Goal: Use online tool/utility: Utilize a website feature to perform a specific function

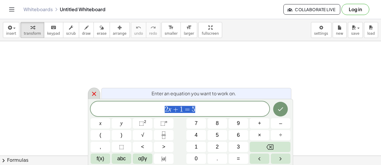
click at [90, 90] on div at bounding box center [94, 92] width 12 height 11
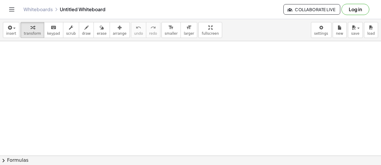
click at [80, 23] on button "draw" at bounding box center [86, 30] width 15 height 16
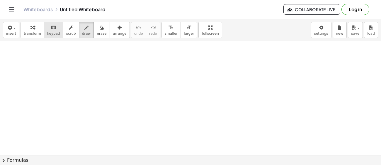
click at [47, 26] on div "keyboard" at bounding box center [53, 27] width 13 height 7
click at [165, 35] on span "smaller" at bounding box center [171, 33] width 13 height 4
drag, startPoint x: 141, startPoint y: 89, endPoint x: 171, endPoint y: 96, distance: 30.9
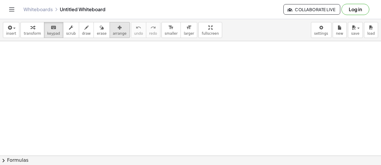
click at [118, 29] on icon "button" at bounding box center [120, 27] width 4 height 7
click at [72, 35] on button "scrub" at bounding box center [71, 30] width 16 height 16
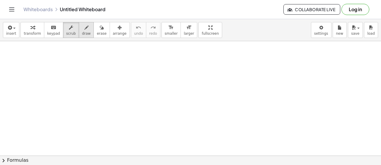
click at [79, 35] on button "draw" at bounding box center [86, 30] width 15 height 16
click at [15, 33] on span "insert" at bounding box center [11, 33] width 10 height 4
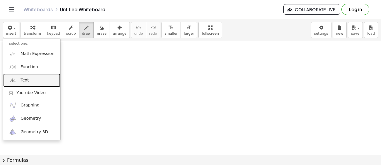
click at [38, 83] on link "Text" at bounding box center [31, 79] width 57 height 13
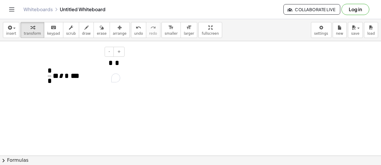
click at [47, 72] on span "* * *" at bounding box center [49, 75] width 6 height 7
click at [43, 75] on div at bounding box center [41, 71] width 6 height 36
click at [47, 74] on span "* * *" at bounding box center [49, 75] width 6 height 7
click at [45, 73] on span "* * * * * * *" at bounding box center [57, 75] width 27 height 15
click at [45, 72] on span "* * * * * * *" at bounding box center [57, 75] width 27 height 15
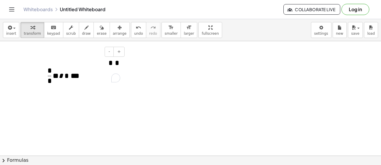
click at [42, 71] on div at bounding box center [41, 71] width 6 height 36
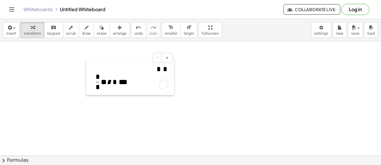
drag, startPoint x: 41, startPoint y: 74, endPoint x: 109, endPoint y: 79, distance: 67.7
click at [92, 79] on div at bounding box center [89, 77] width 6 height 36
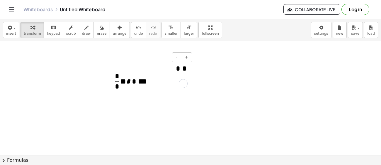
drag, startPoint x: 148, startPoint y: 61, endPoint x: 157, endPoint y: 62, distance: 9.1
click at [157, 62] on div "- + * * * * * * * * * ** *" at bounding box center [150, 76] width 88 height 36
click at [172, 70] on span "* *" at bounding box center [148, 68] width 75 height 9
drag, startPoint x: 193, startPoint y: 70, endPoint x: 196, endPoint y: 70, distance: 2.9
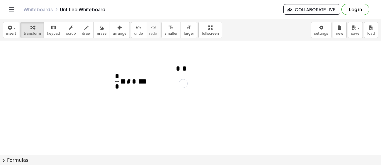
click at [156, 75] on div "* * * * * * * * * ** *" at bounding box center [150, 75] width 88 height 35
click at [180, 60] on button "-" at bounding box center [176, 57] width 9 height 10
click at [181, 59] on button "-" at bounding box center [176, 57] width 9 height 10
click at [185, 59] on button "+" at bounding box center [186, 57] width 11 height 10
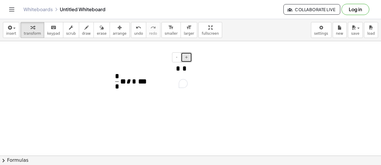
click at [185, 59] on button "+" at bounding box center [186, 57] width 11 height 10
click at [176, 57] on button "-" at bounding box center [176, 57] width 9 height 10
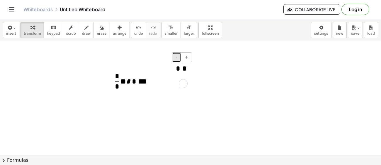
click at [181, 57] on button "-" at bounding box center [176, 57] width 9 height 10
click at [185, 58] on button "+" at bounding box center [186, 57] width 11 height 10
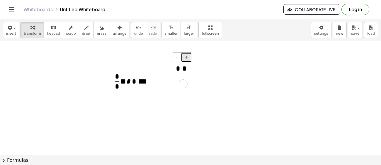
click at [185, 58] on button "+" at bounding box center [186, 57] width 11 height 10
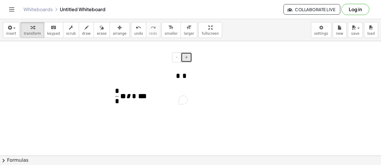
click at [185, 58] on button "+" at bounding box center [186, 57] width 11 height 10
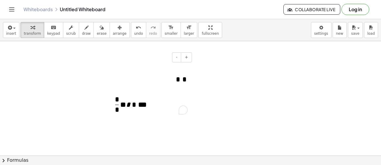
click at [178, 105] on div "* * * * * * * * * ** *" at bounding box center [150, 89] width 88 height 62
click at [175, 84] on span "* *" at bounding box center [148, 79] width 75 height 9
click at [113, 104] on span "* * * * * * *" at bounding box center [124, 103] width 27 height 15
click at [119, 99] on span "* *" at bounding box center [117, 101] width 4 height 10
click at [119, 111] on span at bounding box center [117, 108] width 4 height 5
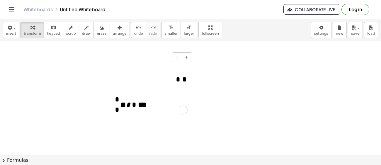
click at [119, 111] on span at bounding box center [117, 108] width 4 height 5
click at [119, 110] on span at bounding box center [117, 108] width 4 height 5
click at [131, 33] on button "undo undo" at bounding box center [138, 30] width 15 height 16
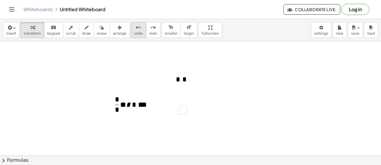
click at [131, 33] on button "undo undo" at bounding box center [138, 30] width 15 height 16
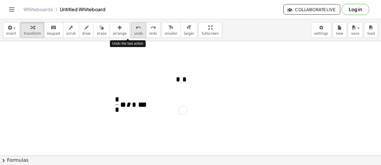
click at [131, 33] on button "undo undo" at bounding box center [138, 30] width 15 height 16
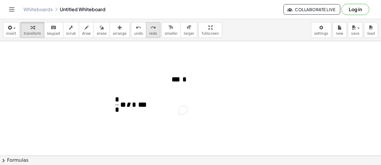
click at [146, 32] on button "redo redo" at bounding box center [153, 30] width 14 height 16
click at [79, 35] on button "draw" at bounding box center [86, 30] width 15 height 16
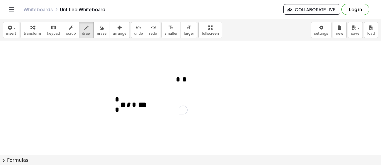
drag, startPoint x: 244, startPoint y: 59, endPoint x: 250, endPoint y: 59, distance: 6.2
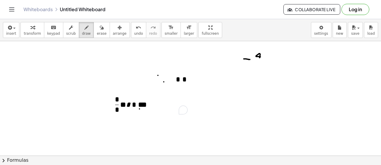
drag, startPoint x: 261, startPoint y: 57, endPoint x: 260, endPoint y: 60, distance: 3.3
drag, startPoint x: 256, startPoint y: 62, endPoint x: 267, endPoint y: 63, distance: 10.3
drag, startPoint x: 260, startPoint y: 67, endPoint x: 259, endPoint y: 72, distance: 5.0
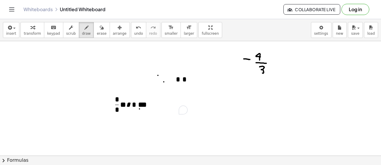
drag, startPoint x: 270, startPoint y: 59, endPoint x: 270, endPoint y: 71, distance: 12.6
drag, startPoint x: 280, startPoint y: 65, endPoint x: 282, endPoint y: 65, distance: 3.0
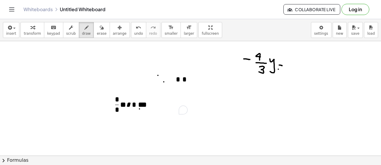
drag, startPoint x: 295, startPoint y: 57, endPoint x: 290, endPoint y: 67, distance: 10.6
drag, startPoint x: 300, startPoint y: 64, endPoint x: 305, endPoint y: 67, distance: 6.2
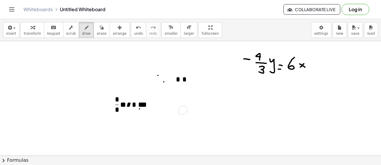
drag, startPoint x: 304, startPoint y: 63, endPoint x: 300, endPoint y: 67, distance: 5.2
drag, startPoint x: 309, startPoint y: 56, endPoint x: 309, endPoint y: 66, distance: 10.3
drag, startPoint x: 307, startPoint y: 67, endPoint x: 317, endPoint y: 69, distance: 10.6
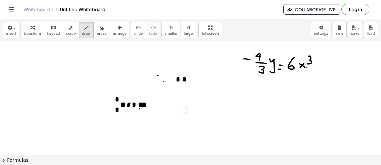
drag, startPoint x: 288, startPoint y: 72, endPoint x: 295, endPoint y: 72, distance: 6.8
drag, startPoint x: 293, startPoint y: 75, endPoint x: 293, endPoint y: 79, distance: 4.1
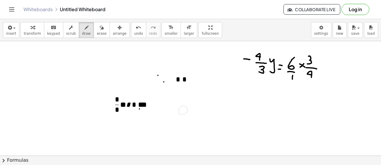
drag, startPoint x: 300, startPoint y: 89, endPoint x: 301, endPoint y: 95, distance: 5.9
drag, startPoint x: 300, startPoint y: 99, endPoint x: 310, endPoint y: 99, distance: 9.7
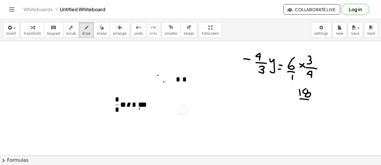
drag, startPoint x: 307, startPoint y: 104, endPoint x: 304, endPoint y: 108, distance: 5.2
drag, startPoint x: 223, startPoint y: 53, endPoint x: 223, endPoint y: 62, distance: 9.1
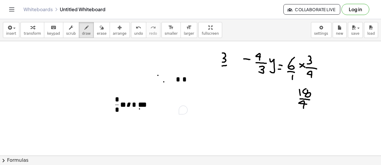
drag, startPoint x: 227, startPoint y: 65, endPoint x: 220, endPoint y: 66, distance: 7.1
drag, startPoint x: 227, startPoint y: 73, endPoint x: 224, endPoint y: 79, distance: 6.2
drag, startPoint x: 244, startPoint y: 82, endPoint x: 244, endPoint y: 90, distance: 7.9
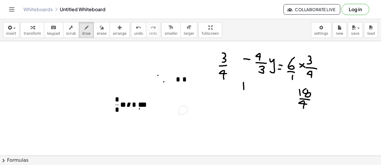
drag, startPoint x: 247, startPoint y: 86, endPoint x: 251, endPoint y: 90, distance: 6.4
drag, startPoint x: 244, startPoint y: 94, endPoint x: 252, endPoint y: 95, distance: 8.3
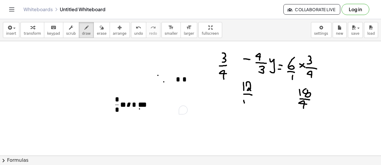
drag, startPoint x: 248, startPoint y: 99, endPoint x: 253, endPoint y: 104, distance: 7.1
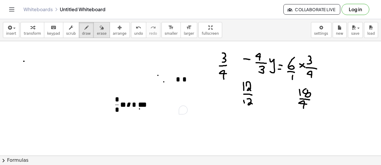
click at [97, 34] on span "erase" at bounding box center [102, 33] width 10 height 4
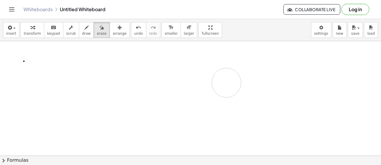
drag, startPoint x: 244, startPoint y: 81, endPoint x: 247, endPoint y: 85, distance: 4.9
drag, startPoint x: 126, startPoint y: 84, endPoint x: 165, endPoint y: 135, distance: 64.2
click at [79, 29] on button "draw" at bounding box center [86, 30] width 15 height 16
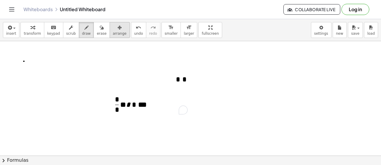
click at [113, 33] on span "arrange" at bounding box center [120, 33] width 14 height 4
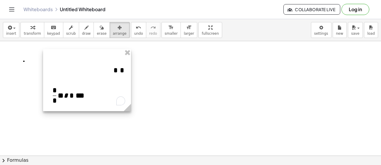
drag, startPoint x: 171, startPoint y: 82, endPoint x: 112, endPoint y: 68, distance: 61.0
click at [108, 73] on div at bounding box center [87, 80] width 88 height 62
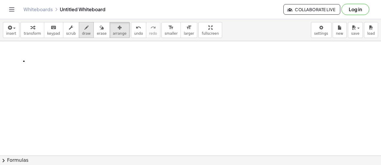
click at [79, 27] on button "draw" at bounding box center [86, 30] width 15 height 16
drag, startPoint x: 127, startPoint y: 76, endPoint x: 144, endPoint y: 79, distance: 17.2
drag, startPoint x: 148, startPoint y: 64, endPoint x: 152, endPoint y: 71, distance: 7.7
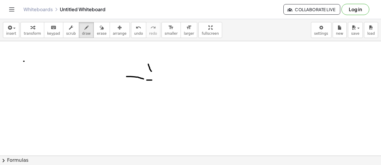
drag, startPoint x: 147, startPoint y: 80, endPoint x: 166, endPoint y: 83, distance: 19.3
drag, startPoint x: 162, startPoint y: 91, endPoint x: 157, endPoint y: 104, distance: 14.5
drag, startPoint x: 175, startPoint y: 103, endPoint x: 187, endPoint y: 101, distance: 12.8
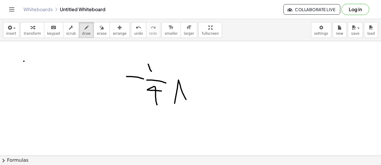
drag, startPoint x: 176, startPoint y: 94, endPoint x: 193, endPoint y: 94, distance: 16.7
drag, startPoint x: 203, startPoint y: 84, endPoint x: 211, endPoint y: 85, distance: 7.7
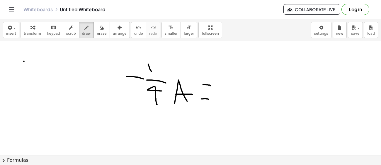
drag, startPoint x: 202, startPoint y: 99, endPoint x: 209, endPoint y: 99, distance: 7.3
drag, startPoint x: 248, startPoint y: 80, endPoint x: 250, endPoint y: 81, distance: 3.0
drag, startPoint x: 269, startPoint y: 89, endPoint x: 277, endPoint y: 99, distance: 13.1
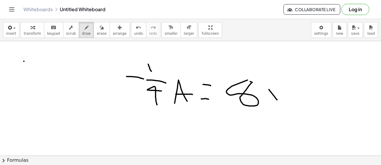
drag, startPoint x: 274, startPoint y: 90, endPoint x: 272, endPoint y: 101, distance: 11.2
drag, startPoint x: 282, startPoint y: 69, endPoint x: 286, endPoint y: 81, distance: 12.5
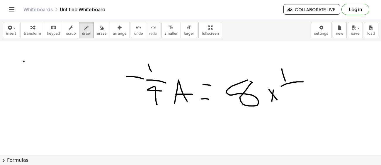
drag, startPoint x: 282, startPoint y: 86, endPoint x: 304, endPoint y: 82, distance: 22.7
drag, startPoint x: 294, startPoint y: 91, endPoint x: 288, endPoint y: 97, distance: 8.5
drag, startPoint x: 243, startPoint y: 111, endPoint x: 266, endPoint y: 108, distance: 22.4
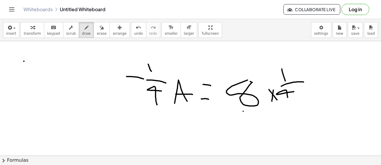
drag, startPoint x: 264, startPoint y: 111, endPoint x: 267, endPoint y: 120, distance: 8.9
drag, startPoint x: 314, startPoint y: 125, endPoint x: 321, endPoint y: 125, distance: 6.2
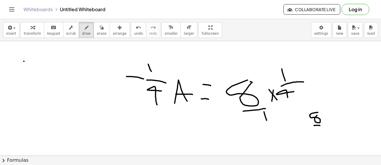
drag, startPoint x: 320, startPoint y: 127, endPoint x: 317, endPoint y: 133, distance: 7.4
drag, startPoint x: 324, startPoint y: 123, endPoint x: 332, endPoint y: 124, distance: 8.1
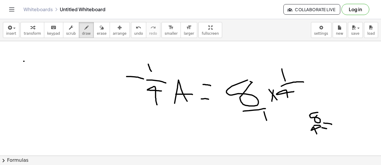
drag, startPoint x: 322, startPoint y: 127, endPoint x: 330, endPoint y: 129, distance: 7.8
drag, startPoint x: 341, startPoint y: 116, endPoint x: 346, endPoint y: 121, distance: 7.9
drag, startPoint x: 339, startPoint y: 127, endPoint x: 351, endPoint y: 126, distance: 11.8
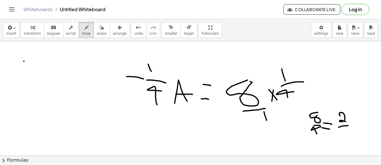
drag, startPoint x: 346, startPoint y: 133, endPoint x: 350, endPoint y: 145, distance: 12.8
drag, startPoint x: 43, startPoint y: 93, endPoint x: 60, endPoint y: 103, distance: 19.4
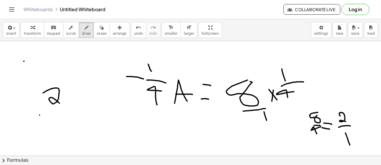
drag, startPoint x: 40, startPoint y: 115, endPoint x: 57, endPoint y: 117, distance: 18.0
drag, startPoint x: 40, startPoint y: 121, endPoint x: 45, endPoint y: 132, distance: 11.6
drag, startPoint x: 66, startPoint y: 118, endPoint x: 70, endPoint y: 119, distance: 3.9
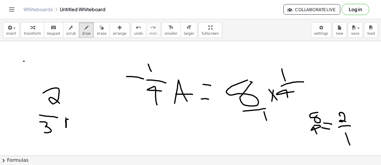
drag, startPoint x: 78, startPoint y: 119, endPoint x: 85, endPoint y: 120, distance: 7.4
drag, startPoint x: 72, startPoint y: 125, endPoint x: 86, endPoint y: 125, distance: 14.4
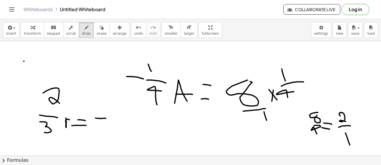
drag, startPoint x: 97, startPoint y: 118, endPoint x: 106, endPoint y: 118, distance: 9.4
drag, startPoint x: 114, startPoint y: 118, endPoint x: 113, endPoint y: 124, distance: 6.3
click at [97, 31] on span "erase" at bounding box center [102, 33] width 10 height 4
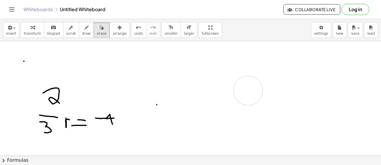
drag, startPoint x: 150, startPoint y: 79, endPoint x: 250, endPoint y: 91, distance: 100.4
click at [82, 32] on span "draw" at bounding box center [86, 33] width 9 height 4
drag, startPoint x: 128, startPoint y: 100, endPoint x: 135, endPoint y: 108, distance: 10.8
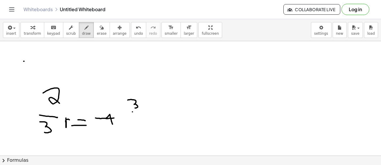
drag, startPoint x: 133, startPoint y: 111, endPoint x: 142, endPoint y: 112, distance: 9.7
drag, startPoint x: 136, startPoint y: 116, endPoint x: 141, endPoint y: 119, distance: 5.9
drag, startPoint x: 150, startPoint y: 112, endPoint x: 155, endPoint y: 112, distance: 5.0
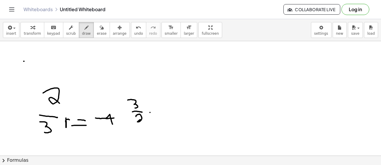
drag, startPoint x: 146, startPoint y: 116, endPoint x: 154, endPoint y: 117, distance: 7.4
drag, startPoint x: 209, startPoint y: 64, endPoint x: 211, endPoint y: 82, distance: 18.0
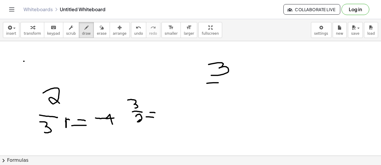
drag, startPoint x: 207, startPoint y: 83, endPoint x: 232, endPoint y: 84, distance: 25.0
drag, startPoint x: 219, startPoint y: 103, endPoint x: 221, endPoint y: 108, distance: 5.4
drag, startPoint x: 243, startPoint y: 97, endPoint x: 254, endPoint y: 104, distance: 12.4
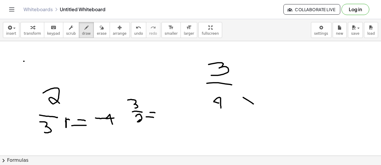
drag, startPoint x: 251, startPoint y: 96, endPoint x: 229, endPoint y: 132, distance: 42.4
click at [134, 33] on span "undo" at bounding box center [138, 33] width 9 height 4
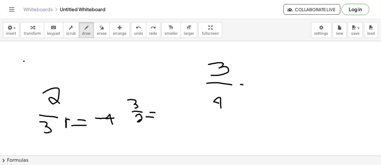
drag, startPoint x: 241, startPoint y: 84, endPoint x: 247, endPoint y: 85, distance: 6.3
drag, startPoint x: 256, startPoint y: 82, endPoint x: 281, endPoint y: 85, distance: 24.9
drag, startPoint x: 280, startPoint y: 86, endPoint x: 286, endPoint y: 88, distance: 6.0
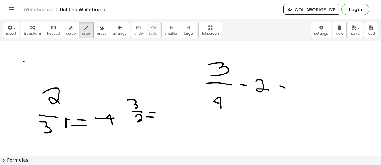
drag, startPoint x: 277, startPoint y: 91, endPoint x: 289, endPoint y: 91, distance: 11.7
drag, startPoint x: 320, startPoint y: 67, endPoint x: 310, endPoint y: 79, distance: 15.8
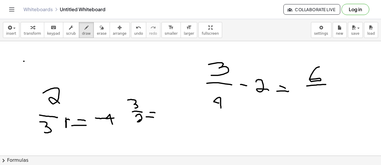
drag, startPoint x: 307, startPoint y: 86, endPoint x: 327, endPoint y: 84, distance: 20.3
drag, startPoint x: 289, startPoint y: 84, endPoint x: 293, endPoint y: 84, distance: 3.2
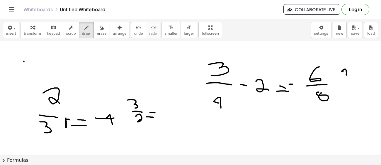
drag, startPoint x: 344, startPoint y: 71, endPoint x: 346, endPoint y: 78, distance: 7.8
click at [97, 34] on span "erase" at bounding box center [102, 33] width 10 height 4
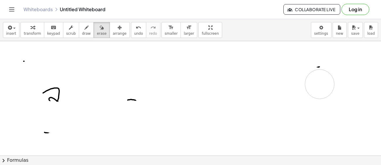
drag, startPoint x: 188, startPoint y: 123, endPoint x: 320, endPoint y: 84, distance: 138.0
drag, startPoint x: 320, startPoint y: 84, endPoint x: 291, endPoint y: 55, distance: 40.7
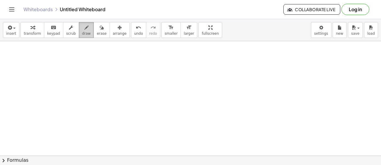
click at [82, 33] on span "draw" at bounding box center [86, 33] width 9 height 4
drag, startPoint x: 63, startPoint y: 59, endPoint x: 60, endPoint y: 63, distance: 5.3
drag, startPoint x: 56, startPoint y: 65, endPoint x: 62, endPoint y: 66, distance: 5.9
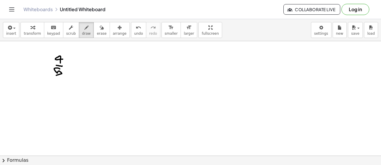
drag, startPoint x: 60, startPoint y: 69, endPoint x: 56, endPoint y: 75, distance: 7.4
drag, startPoint x: 73, startPoint y: 63, endPoint x: 73, endPoint y: 69, distance: 5.6
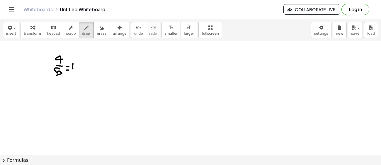
drag, startPoint x: 77, startPoint y: 64, endPoint x: 77, endPoint y: 68, distance: 4.4
drag, startPoint x: 99, startPoint y: 62, endPoint x: 98, endPoint y: 69, distance: 7.2
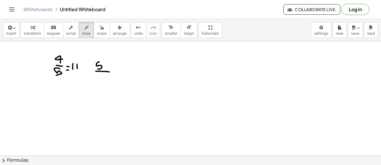
drag, startPoint x: 96, startPoint y: 71, endPoint x: 110, endPoint y: 72, distance: 13.8
drag, startPoint x: 104, startPoint y: 76, endPoint x: 102, endPoint y: 83, distance: 7.3
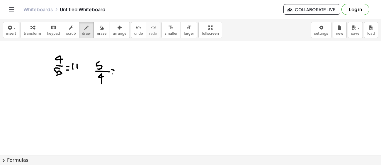
drag, startPoint x: 118, startPoint y: 70, endPoint x: 119, endPoint y: 73, distance: 3.3
drag, startPoint x: 122, startPoint y: 69, endPoint x: 123, endPoint y: 72, distance: 3.3
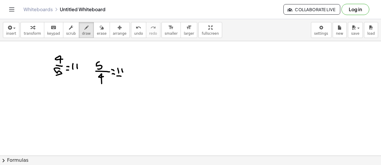
drag, startPoint x: 118, startPoint y: 76, endPoint x: 122, endPoint y: 76, distance: 3.2
drag, startPoint x: 120, startPoint y: 79, endPoint x: 120, endPoint y: 85, distance: 6.5
drag, startPoint x: 151, startPoint y: 72, endPoint x: 144, endPoint y: 82, distance: 12.5
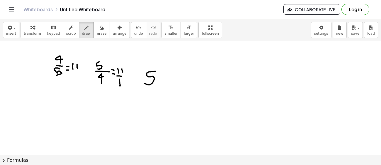
drag, startPoint x: 164, startPoint y: 75, endPoint x: 161, endPoint y: 85, distance: 11.0
drag, startPoint x: 148, startPoint y: 90, endPoint x: 170, endPoint y: 92, distance: 21.5
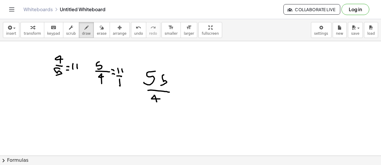
drag, startPoint x: 157, startPoint y: 99, endPoint x: 157, endPoint y: 102, distance: 3.2
drag, startPoint x: 164, startPoint y: 75, endPoint x: 167, endPoint y: 75, distance: 3.5
drag, startPoint x: 182, startPoint y: 92, endPoint x: 189, endPoint y: 98, distance: 8.8
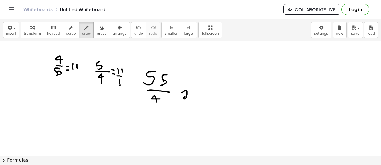
drag, startPoint x: 181, startPoint y: 87, endPoint x: 185, endPoint y: 88, distance: 3.9
drag, startPoint x: 252, startPoint y: 87, endPoint x: 253, endPoint y: 96, distance: 9.7
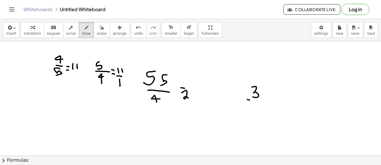
drag, startPoint x: 248, startPoint y: 99, endPoint x: 257, endPoint y: 101, distance: 10.0
drag, startPoint x: 255, startPoint y: 105, endPoint x: 255, endPoint y: 112, distance: 7.6
drag, startPoint x: 267, startPoint y: 105, endPoint x: 272, endPoint y: 106, distance: 5.4
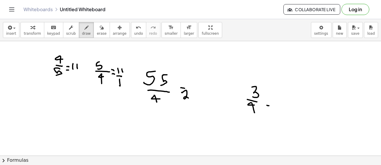
drag, startPoint x: 278, startPoint y: 100, endPoint x: 278, endPoint y: 109, distance: 8.8
drag, startPoint x: 343, startPoint y: 79, endPoint x: 339, endPoint y: 89, distance: 11.4
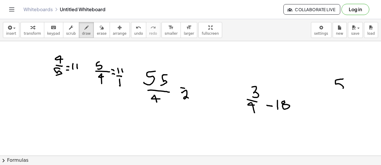
drag, startPoint x: 353, startPoint y: 84, endPoint x: 347, endPoint y: 86, distance: 6.8
drag, startPoint x: 347, startPoint y: 86, endPoint x: 351, endPoint y: 91, distance: 6.0
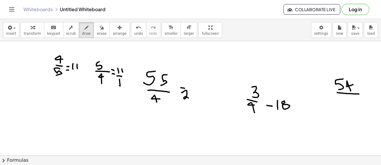
drag, startPoint x: 338, startPoint y: 92, endPoint x: 360, endPoint y: 94, distance: 22.1
drag, startPoint x: 346, startPoint y: 97, endPoint x: 343, endPoint y: 102, distance: 5.9
drag, startPoint x: 303, startPoint y: 61, endPoint x: 307, endPoint y: 62, distance: 3.8
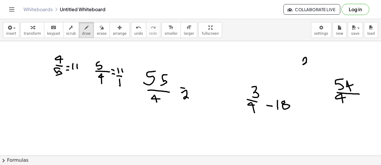
drag, startPoint x: 311, startPoint y: 57, endPoint x: 316, endPoint y: 64, distance: 7.9
drag, startPoint x: 311, startPoint y: 64, endPoint x: 314, endPoint y: 69, distance: 5.6
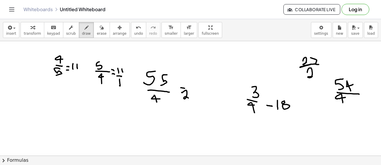
drag, startPoint x: 308, startPoint y: 72, endPoint x: 313, endPoint y: 76, distance: 6.5
